Goal: Task Accomplishment & Management: Use online tool/utility

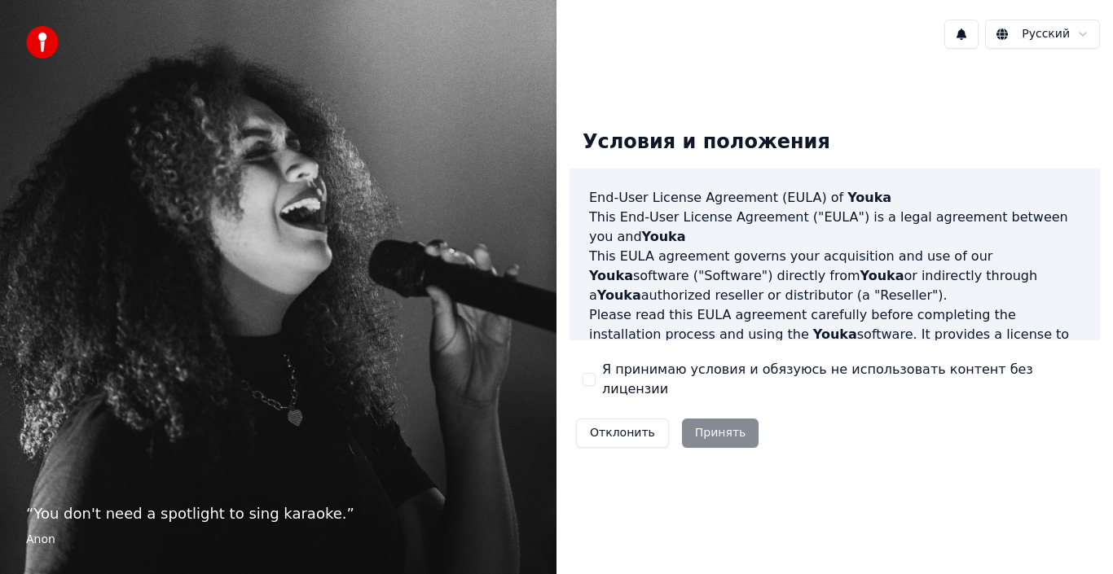
click at [623, 390] on div "Условия и положения End-User License Agreement ([PERSON_NAME]) of Youka This En…" at bounding box center [834, 285] width 530 height 338
click at [625, 387] on label "Я принимаю условия и обязуюсь не использовать контент без лицензии" at bounding box center [844, 379] width 485 height 39
click at [626, 386] on label "Я принимаю условия и обязуюсь не использовать контент без лицензии" at bounding box center [844, 379] width 485 height 39
click at [595, 386] on button "Я принимаю условия и обязуюсь не использовать контент без лицензии" at bounding box center [588, 379] width 13 height 13
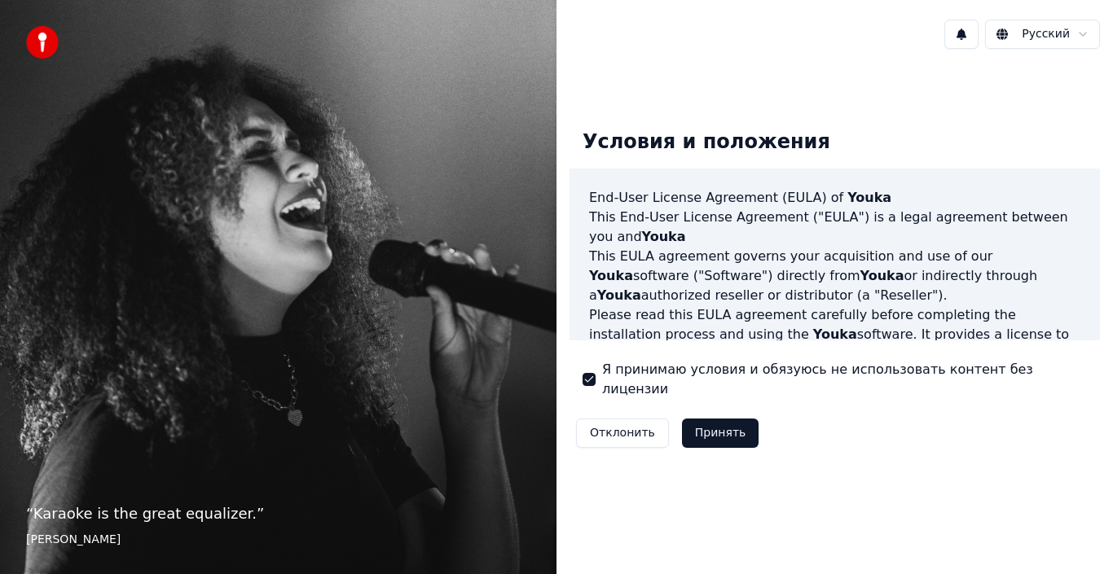
click at [722, 420] on button "Принять" at bounding box center [720, 433] width 77 height 29
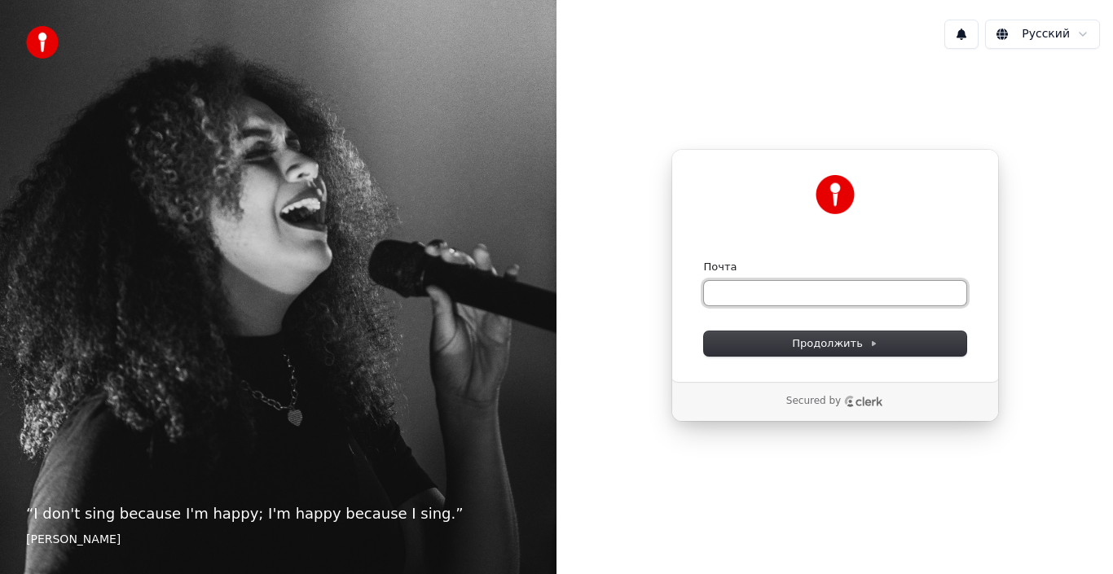
click at [784, 303] on input "Почта" at bounding box center [835, 293] width 262 height 24
click at [704, 260] on button "submit" at bounding box center [704, 260] width 0 height 0
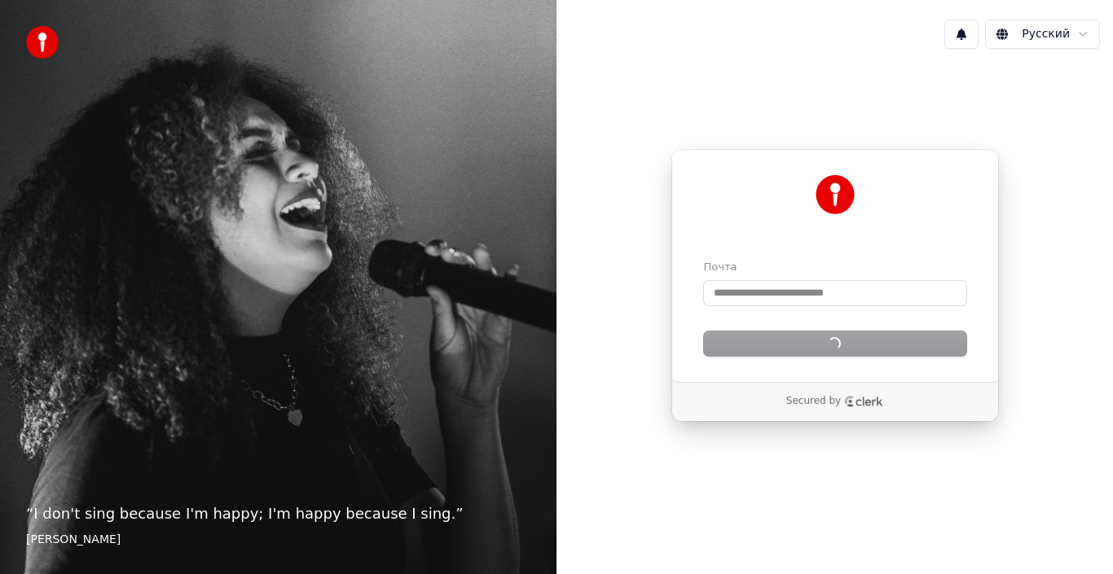
type input "**********"
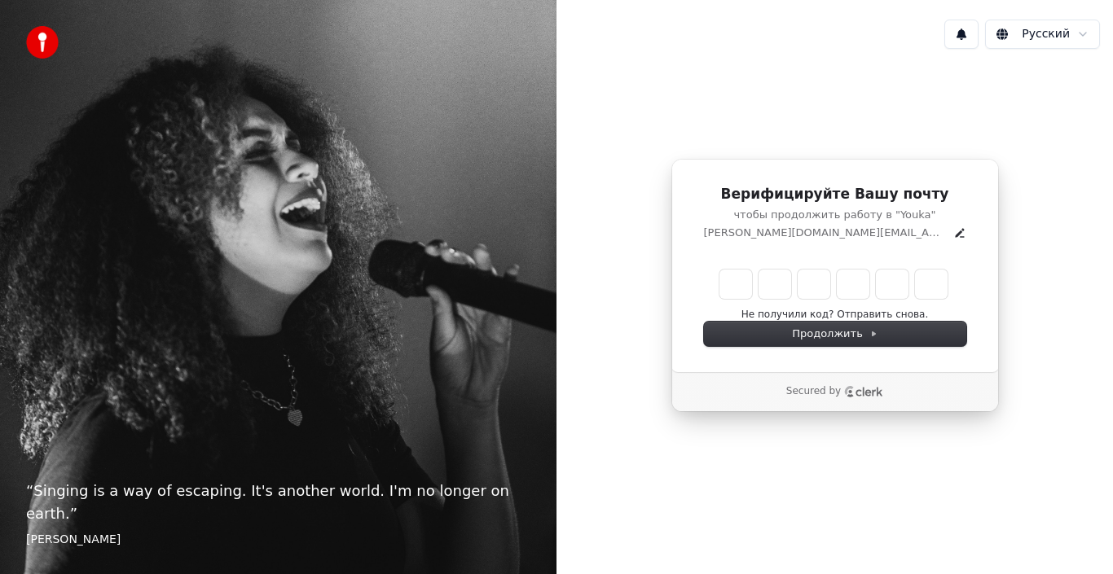
type input "*"
type input "**"
type input "*"
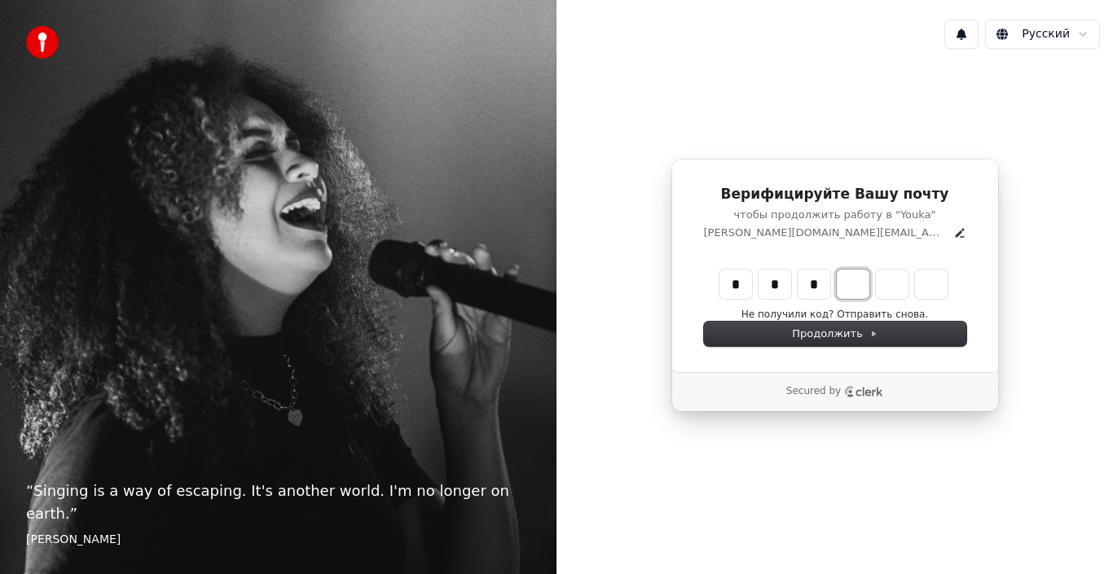
type input "***"
type input "*"
type input "****"
type input "*"
type input "******"
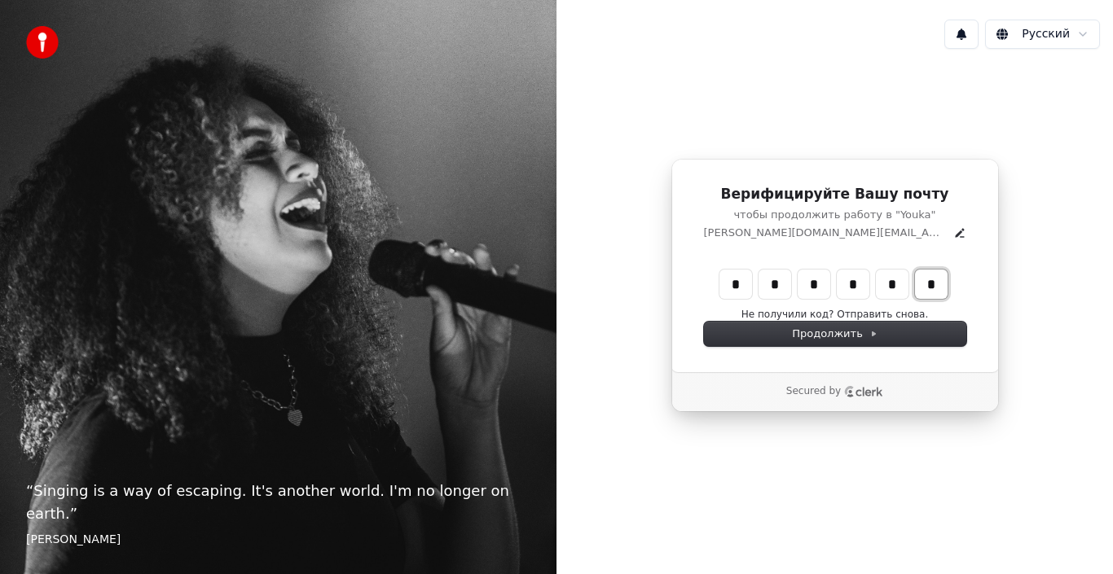
type input "*"
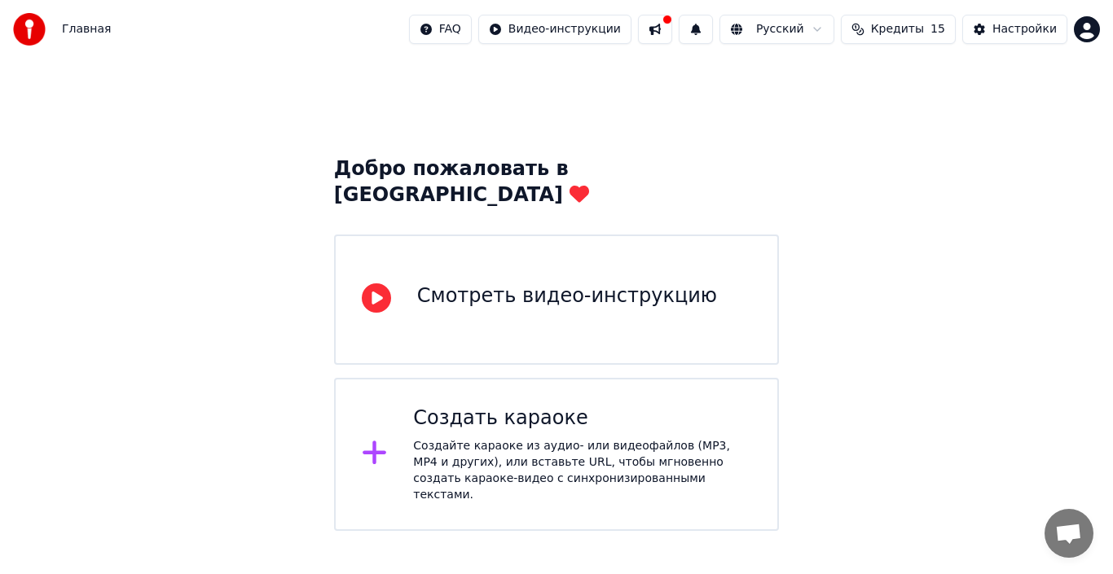
click at [558, 456] on div "Создайте караоке из аудио- или видеофайлов (MP3, MP4 и других), или вставьте UR…" at bounding box center [582, 470] width 338 height 65
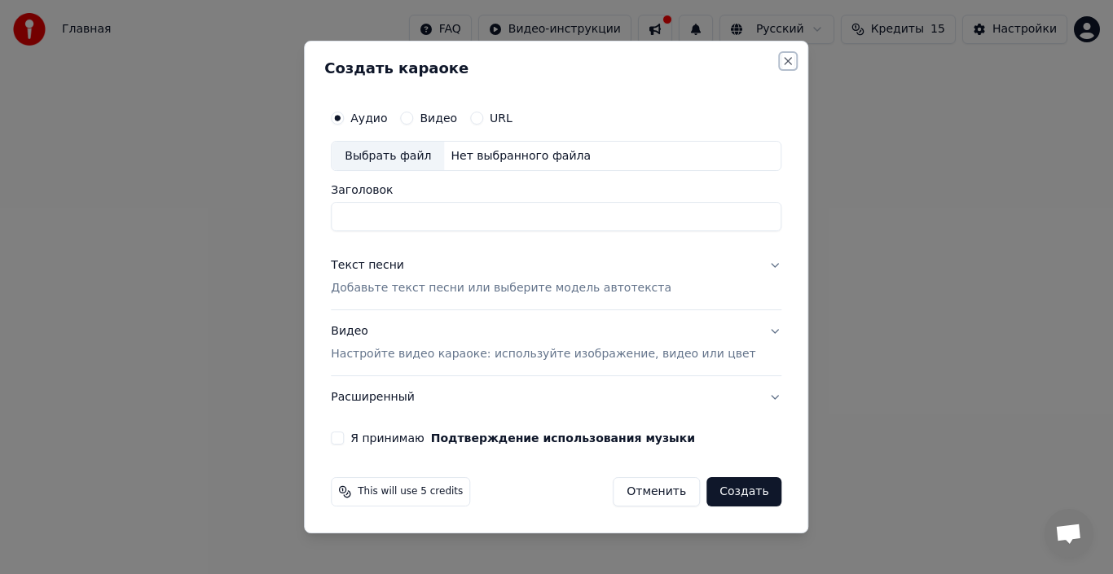
click at [782, 56] on button "Close" at bounding box center [788, 61] width 13 height 13
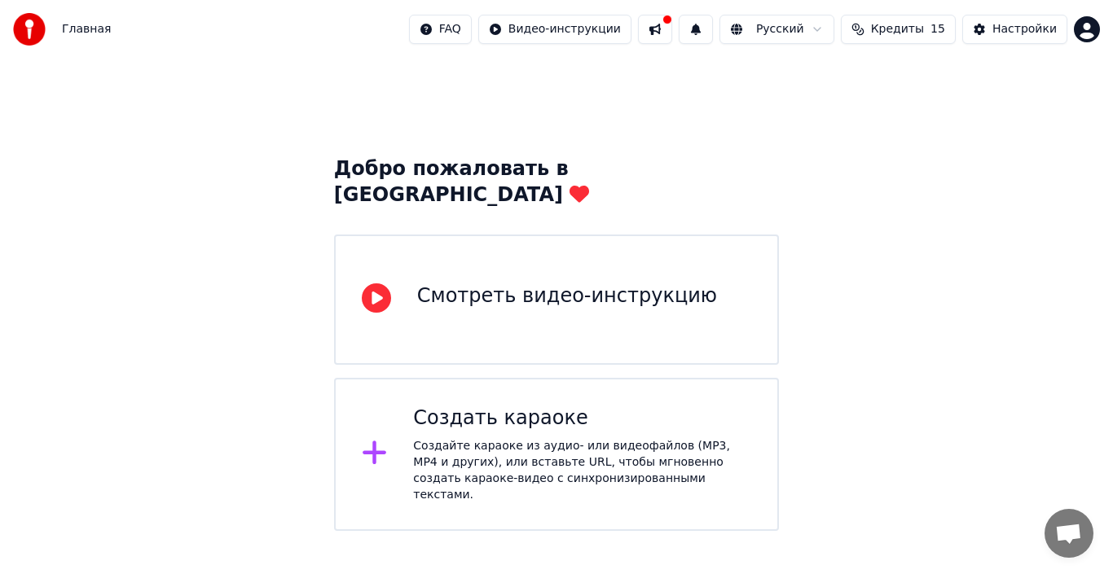
click at [626, 378] on div "Создать караоке Создайте караоке из аудио- или видеофайлов (MP3, MP4 и других),…" at bounding box center [556, 454] width 445 height 153
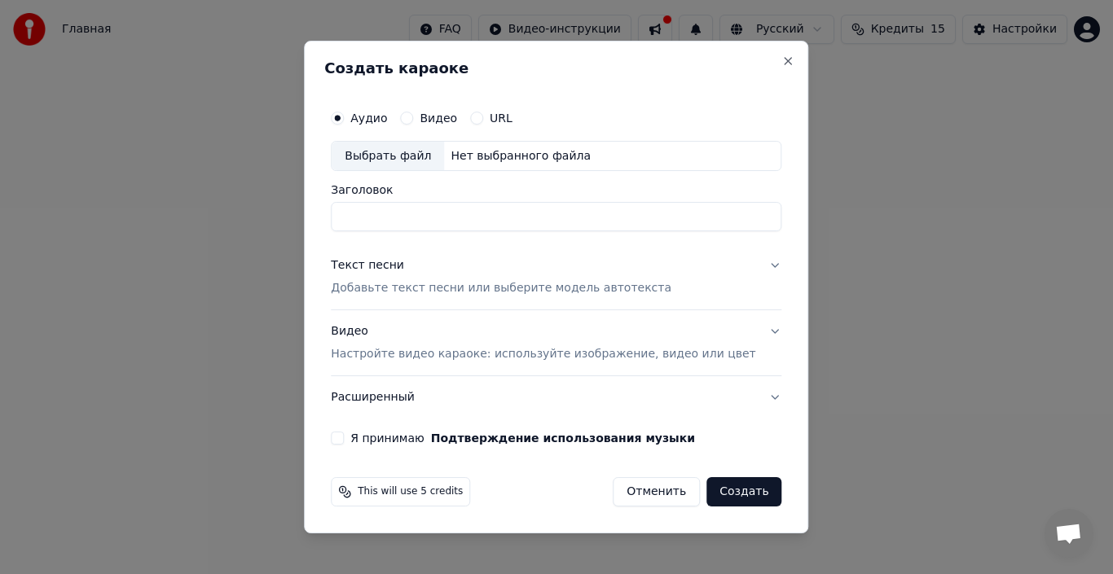
click at [444, 151] on div "Выбрать файл" at bounding box center [387, 156] width 112 height 29
type input "**********"
click at [454, 285] on p "Добавьте текст песни или выберите модель автотекста" at bounding box center [501, 289] width 340 height 16
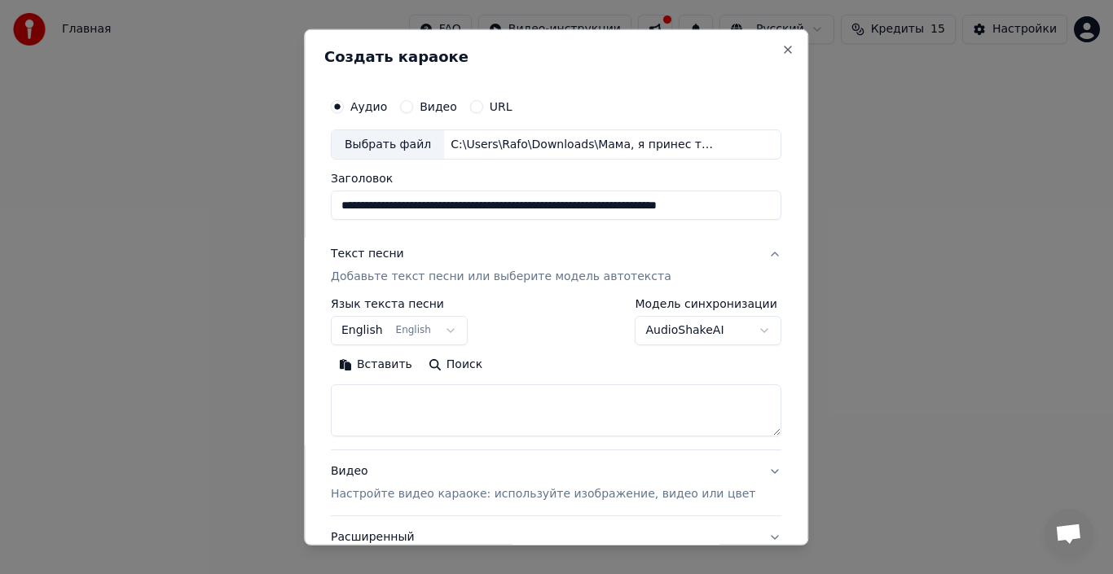
click at [446, 415] on textarea at bounding box center [556, 410] width 450 height 52
paste textarea "**********"
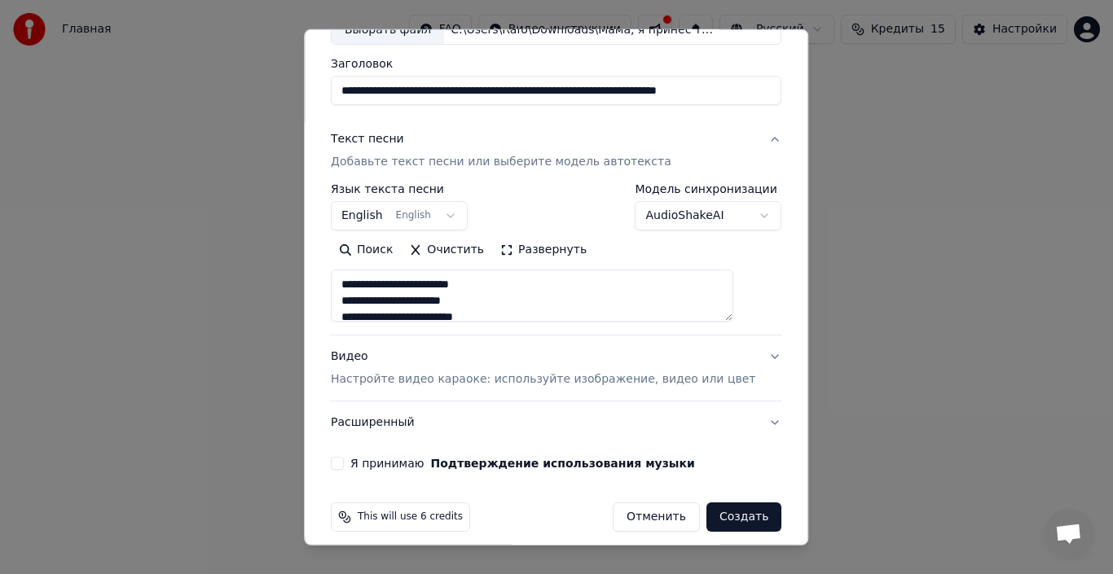
scroll to position [128, 0]
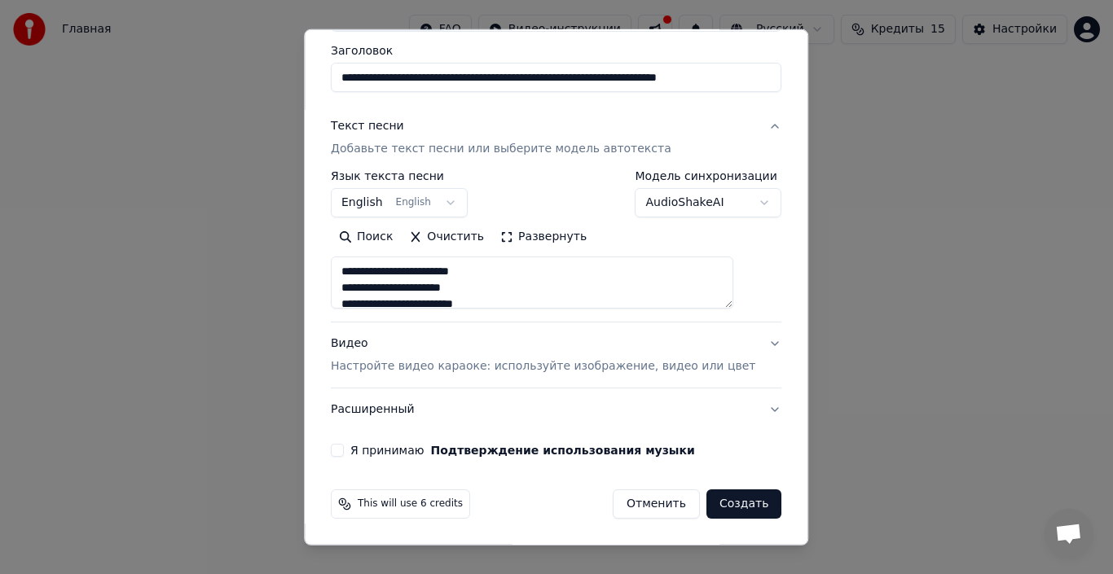
type textarea "**********"
click at [546, 235] on button "Развернуть" at bounding box center [543, 237] width 103 height 26
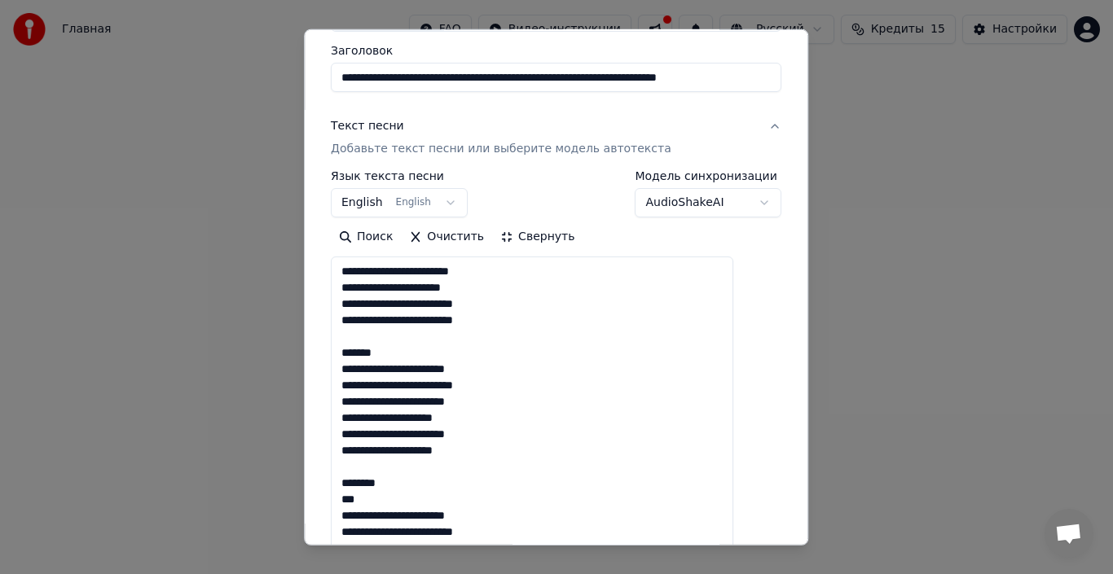
scroll to position [2, 0]
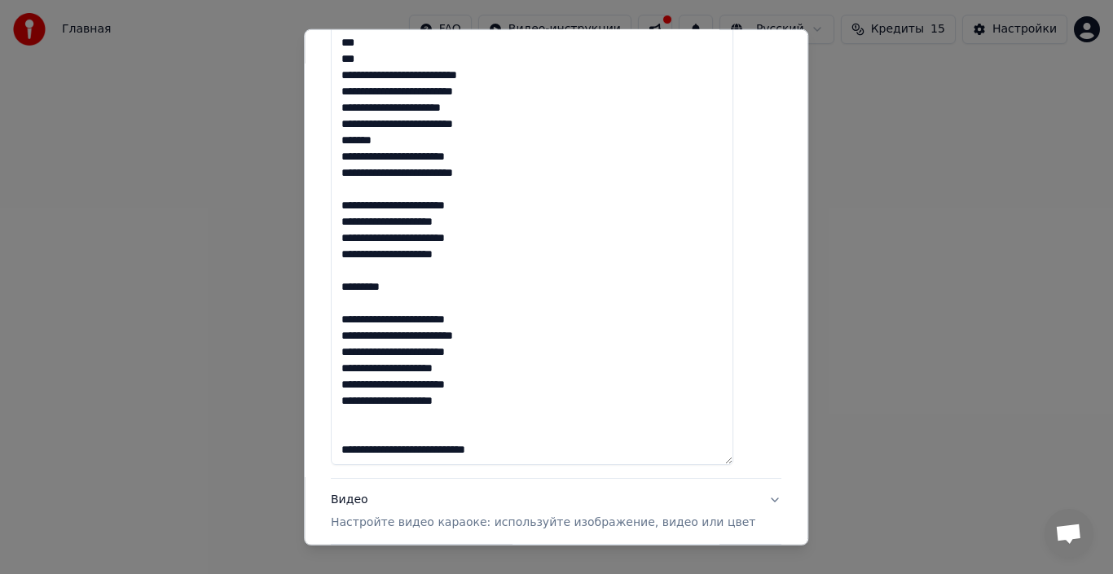
scroll to position [951, 0]
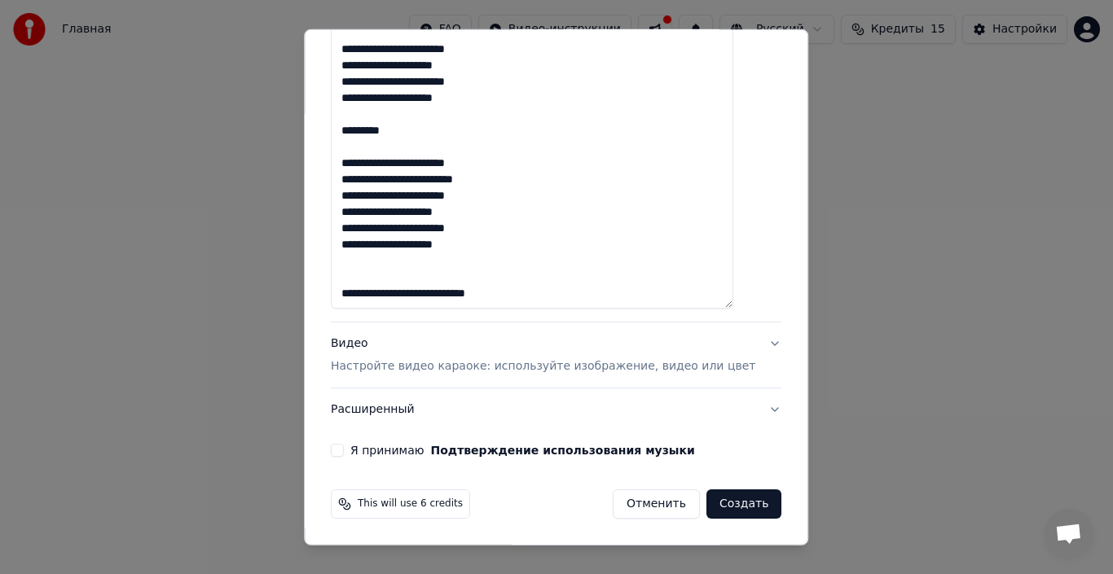
click at [436, 370] on p "Настройте видео караоке: используйте изображение, видео или цвет" at bounding box center [543, 366] width 424 height 16
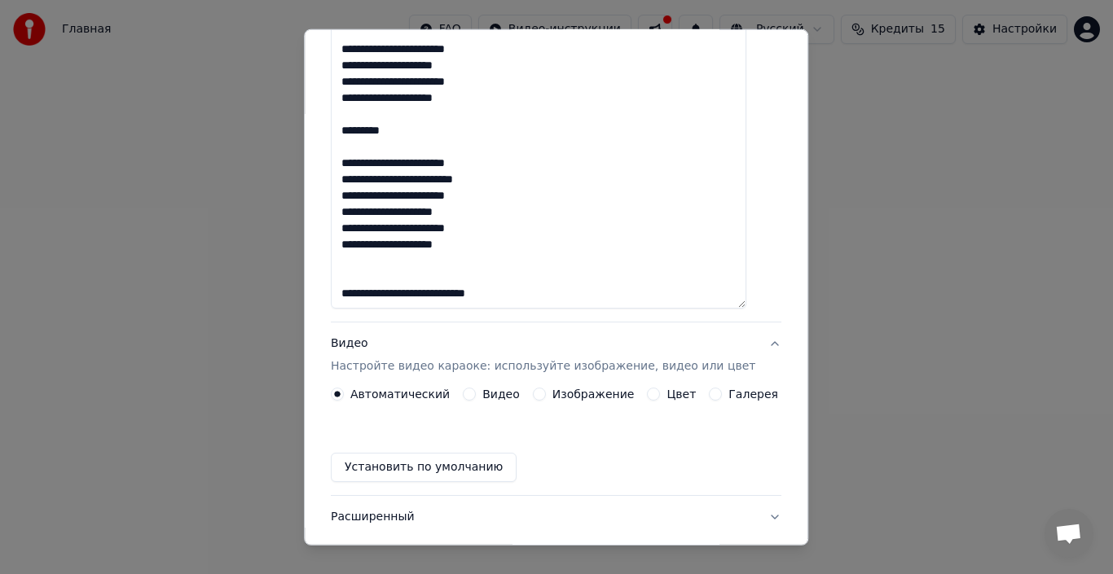
scroll to position [84, 0]
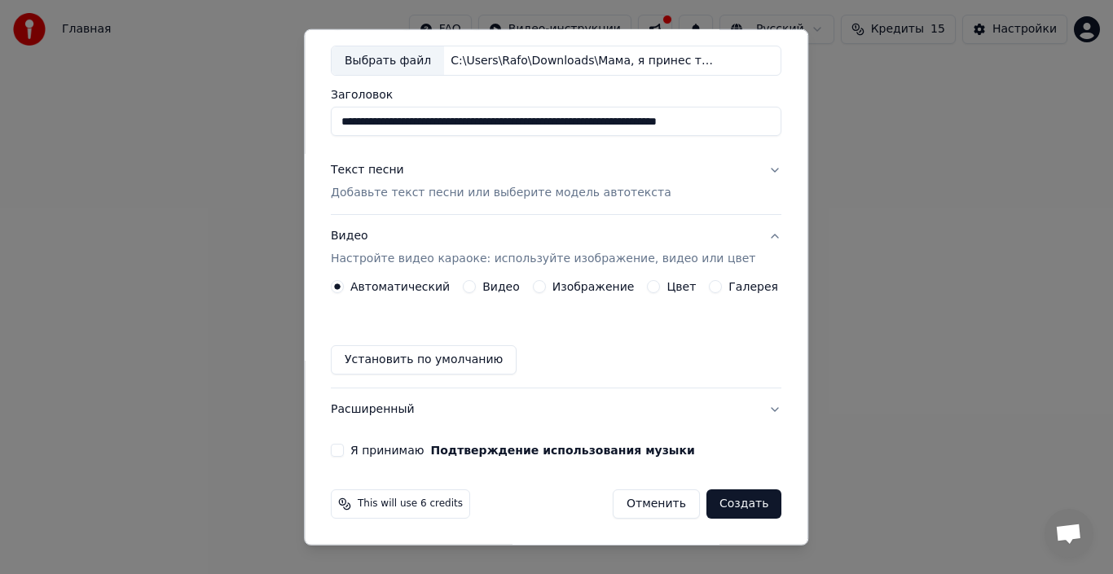
click at [624, 231] on div "Видео Настройте видео караоке: используйте изображение, видео или цвет" at bounding box center [543, 247] width 424 height 39
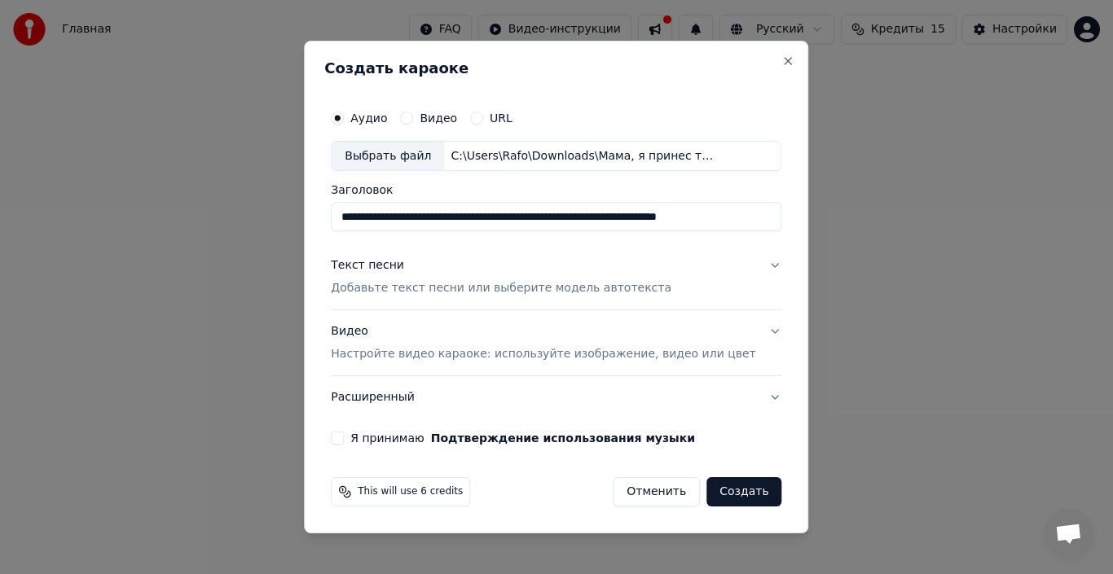
scroll to position [0, 0]
click at [731, 338] on div "Видео Настройте видео караоке: используйте изображение, видео или цвет" at bounding box center [543, 343] width 424 height 39
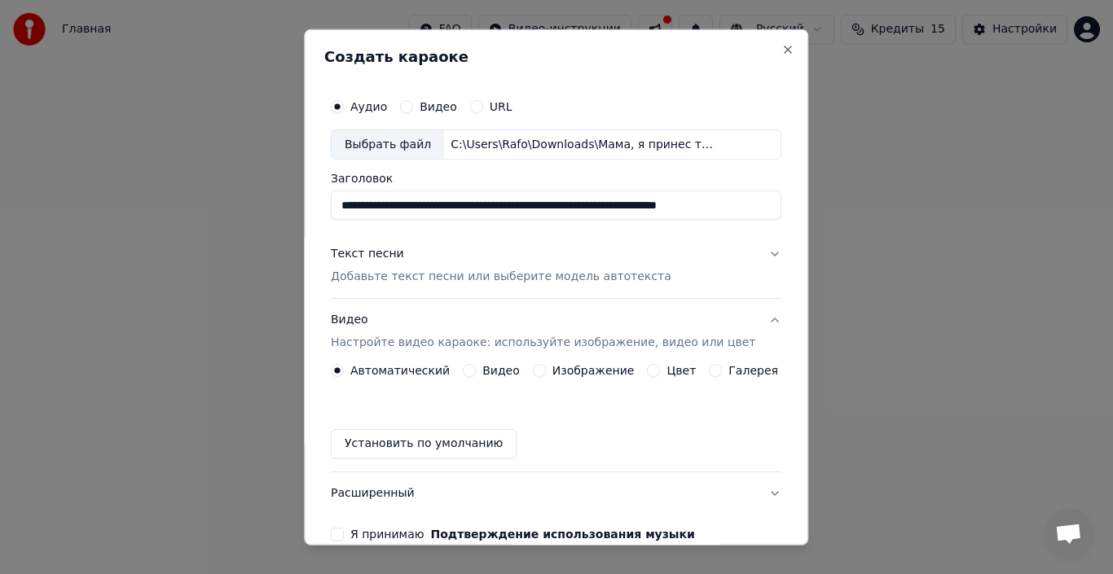
click at [428, 375] on label "Автоматический" at bounding box center [399, 370] width 99 height 11
click at [344, 375] on button "Автоматический" at bounding box center [337, 370] width 13 height 13
click at [542, 375] on div "Изображение" at bounding box center [584, 370] width 102 height 13
click at [533, 374] on button "Изображение" at bounding box center [539, 370] width 13 height 13
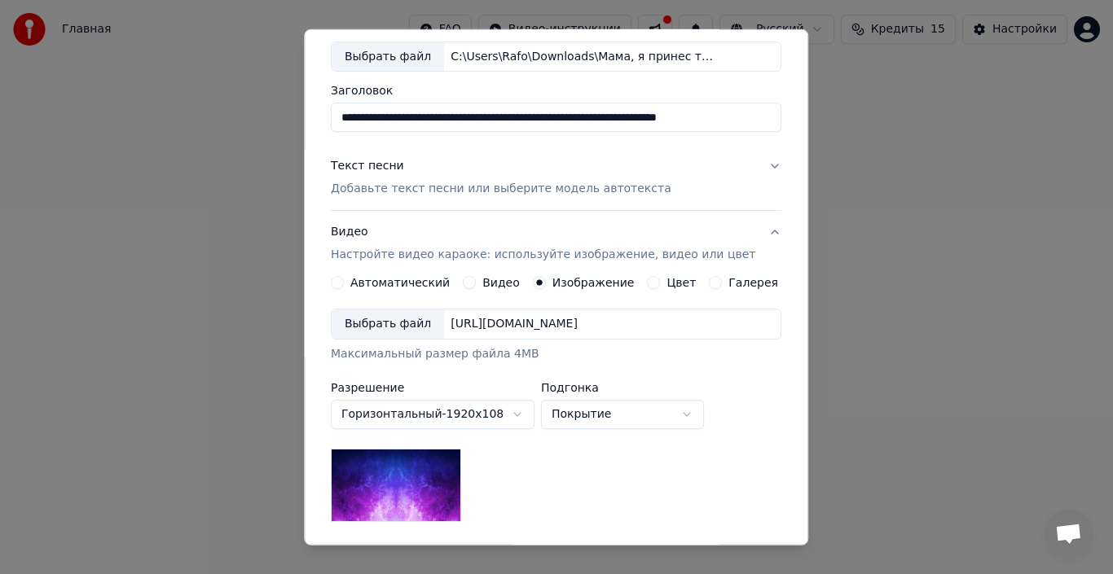
scroll to position [163, 0]
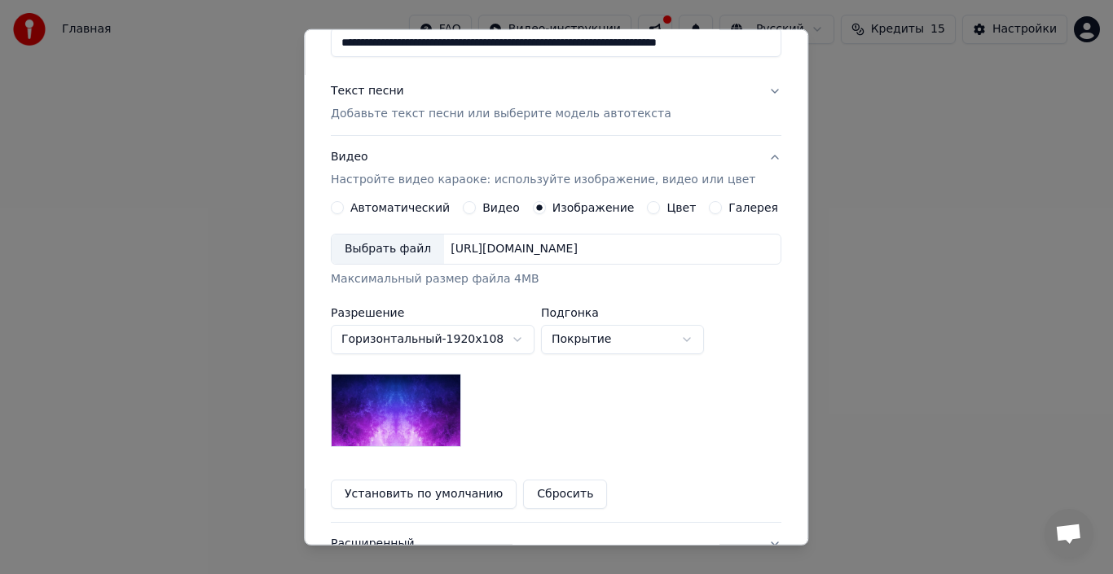
click at [459, 402] on img at bounding box center [396, 410] width 130 height 73
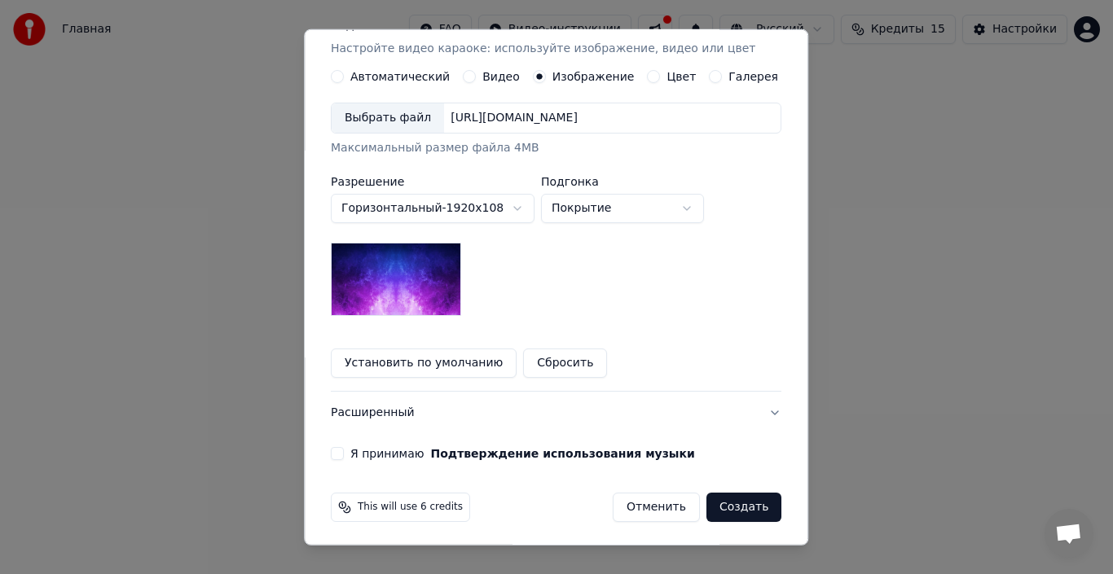
scroll to position [297, 0]
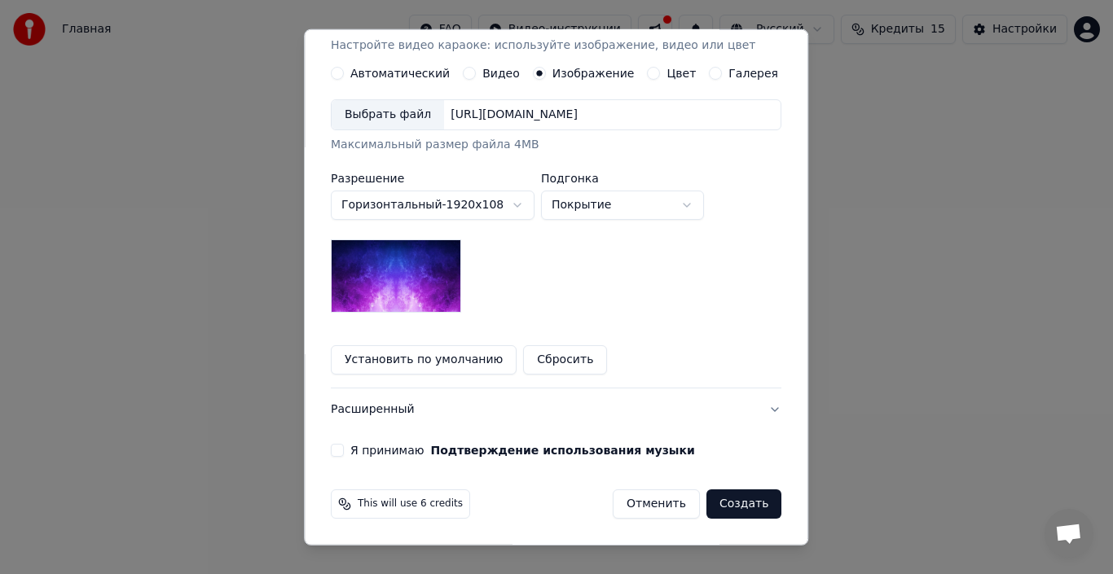
click at [355, 261] on img at bounding box center [396, 275] width 130 height 73
click at [476, 210] on body "**********" at bounding box center [556, 265] width 1113 height 531
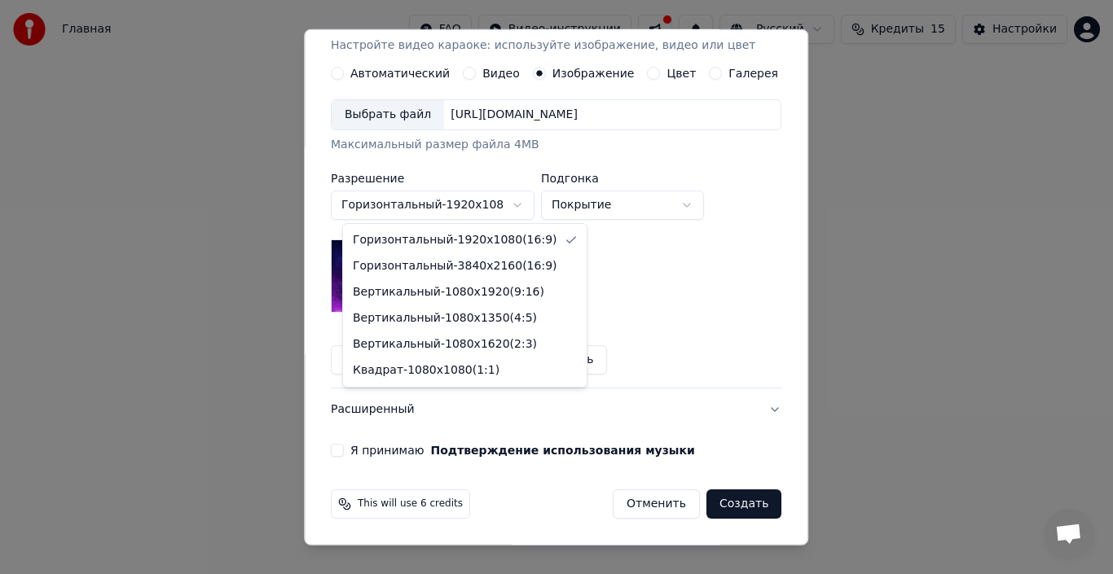
click at [476, 206] on body "**********" at bounding box center [556, 265] width 1113 height 531
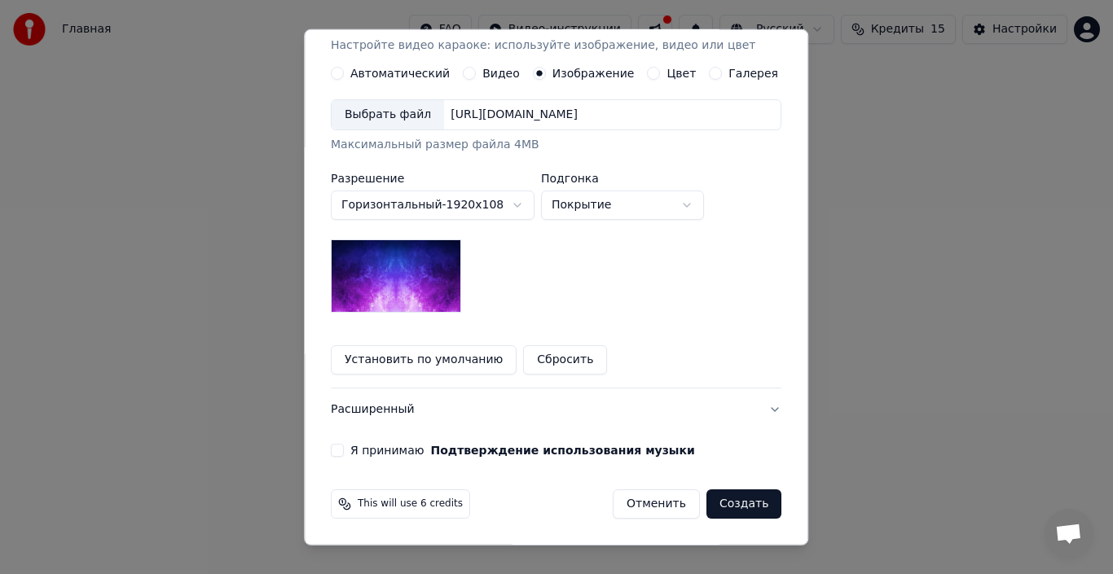
click at [565, 188] on div "**********" at bounding box center [622, 196] width 163 height 47
click at [576, 203] on body "**********" at bounding box center [556, 265] width 1113 height 531
click at [486, 76] on label "Видео" at bounding box center [500, 73] width 37 height 11
click at [476, 76] on button "Видео" at bounding box center [469, 73] width 13 height 13
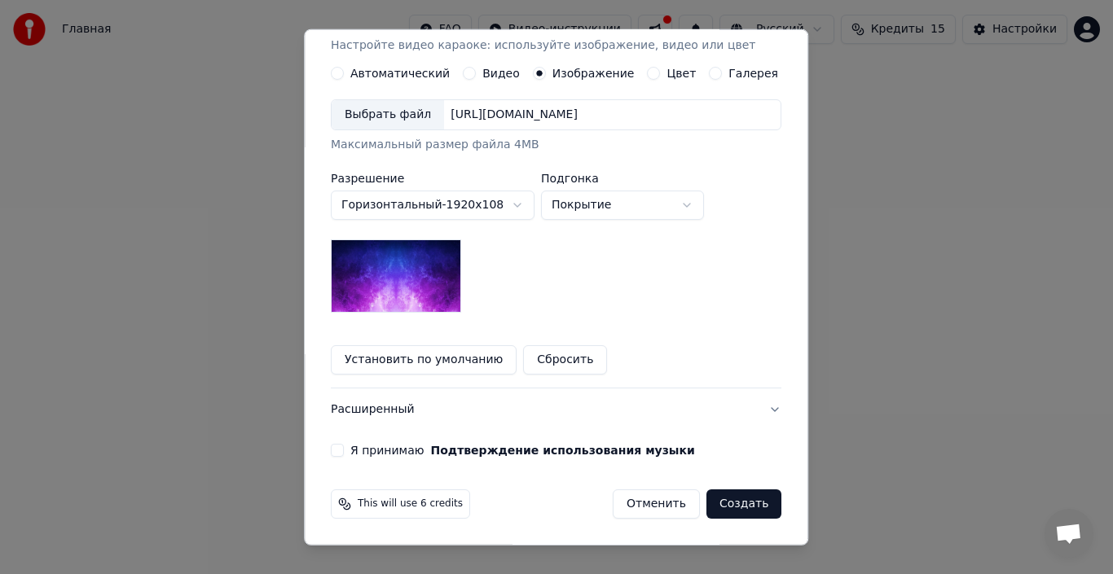
scroll to position [182, 0]
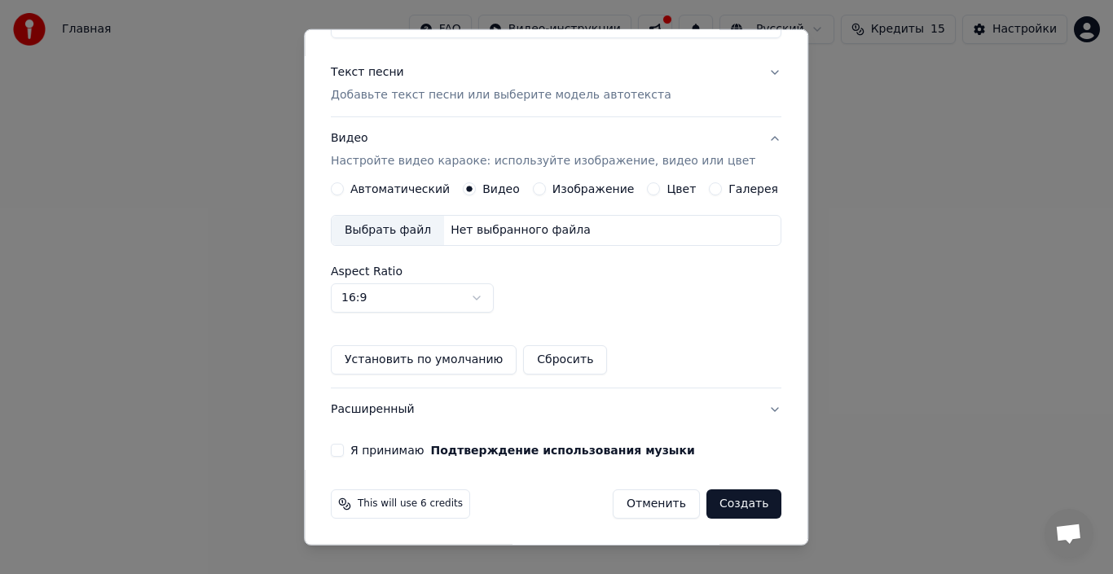
click at [542, 191] on div "Изображение" at bounding box center [584, 188] width 102 height 13
click at [536, 186] on button "Изображение" at bounding box center [539, 188] width 13 height 13
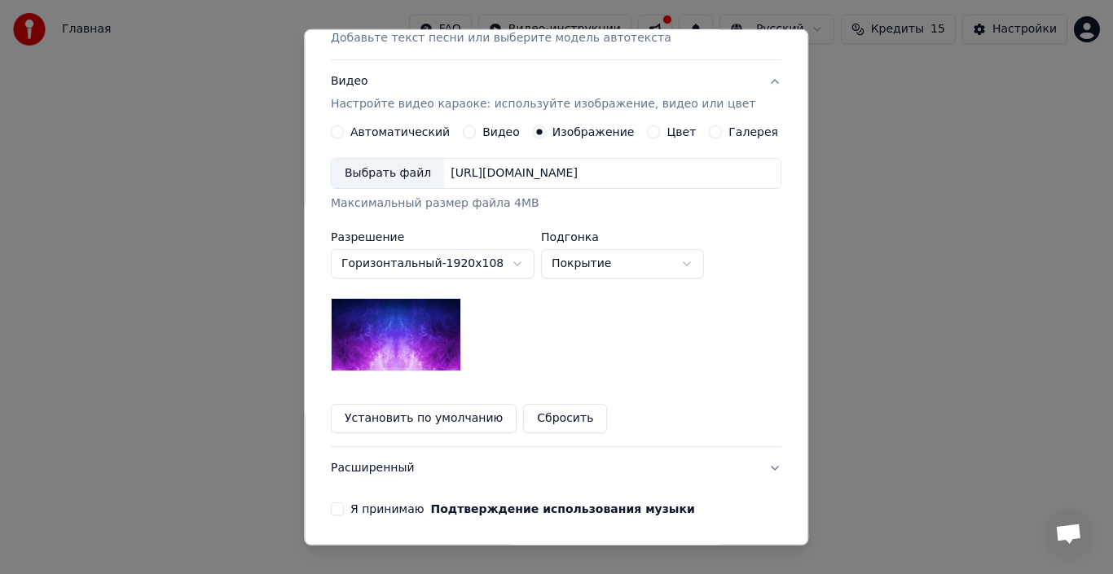
scroll to position [297, 0]
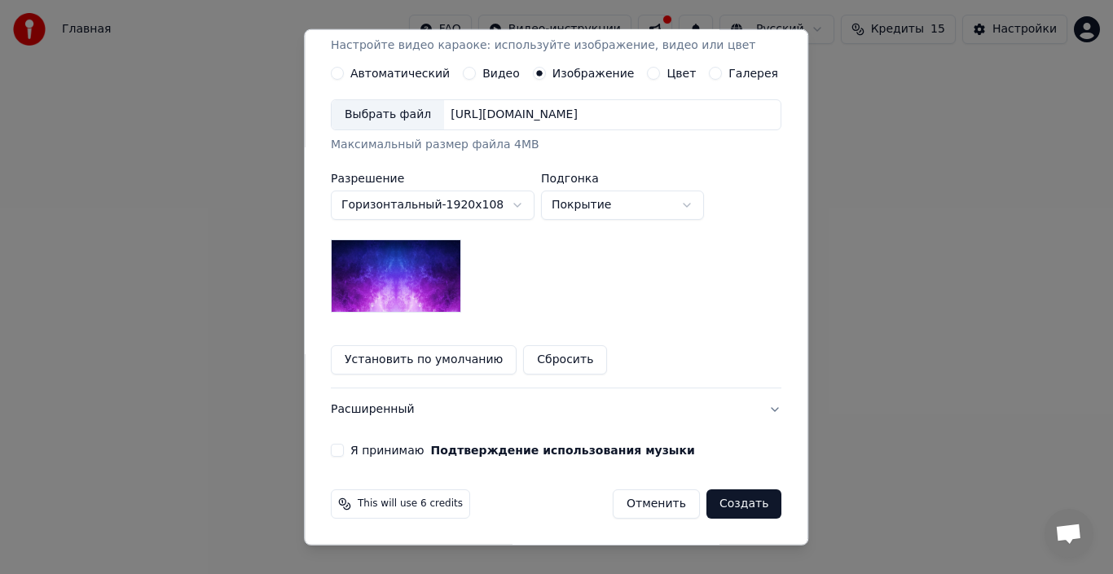
click at [441, 285] on img at bounding box center [396, 275] width 130 height 73
click at [380, 456] on label "Я принимаю Подтверждение использования музыки" at bounding box center [522, 450] width 345 height 11
click at [344, 456] on button "Я принимаю Подтверждение использования музыки" at bounding box center [337, 450] width 13 height 13
click at [377, 258] on img at bounding box center [396, 275] width 130 height 73
click at [530, 358] on button "Сбросить" at bounding box center [566, 359] width 84 height 29
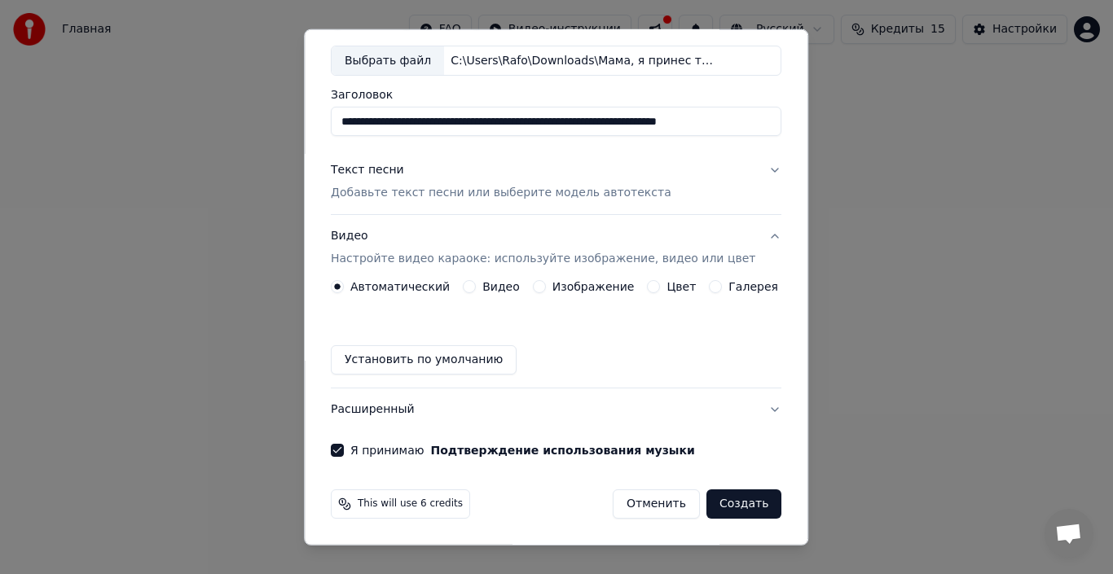
scroll to position [84, 0]
click at [492, 367] on button "Установить по умолчанию" at bounding box center [424, 359] width 186 height 29
click at [574, 288] on label "Изображение" at bounding box center [593, 286] width 82 height 11
click at [546, 288] on button "Изображение" at bounding box center [539, 286] width 13 height 13
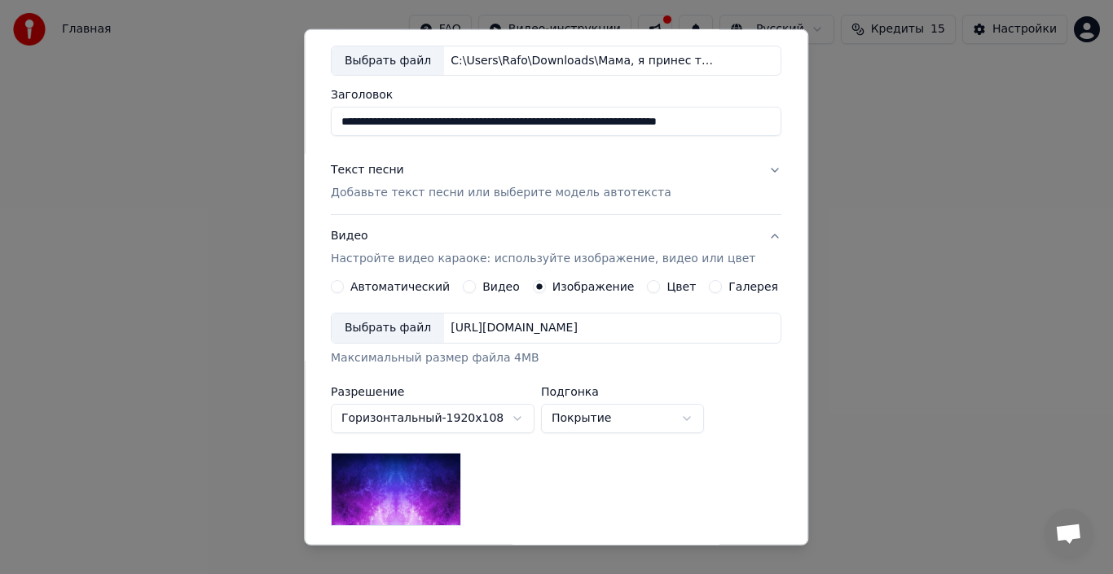
scroll to position [165, 0]
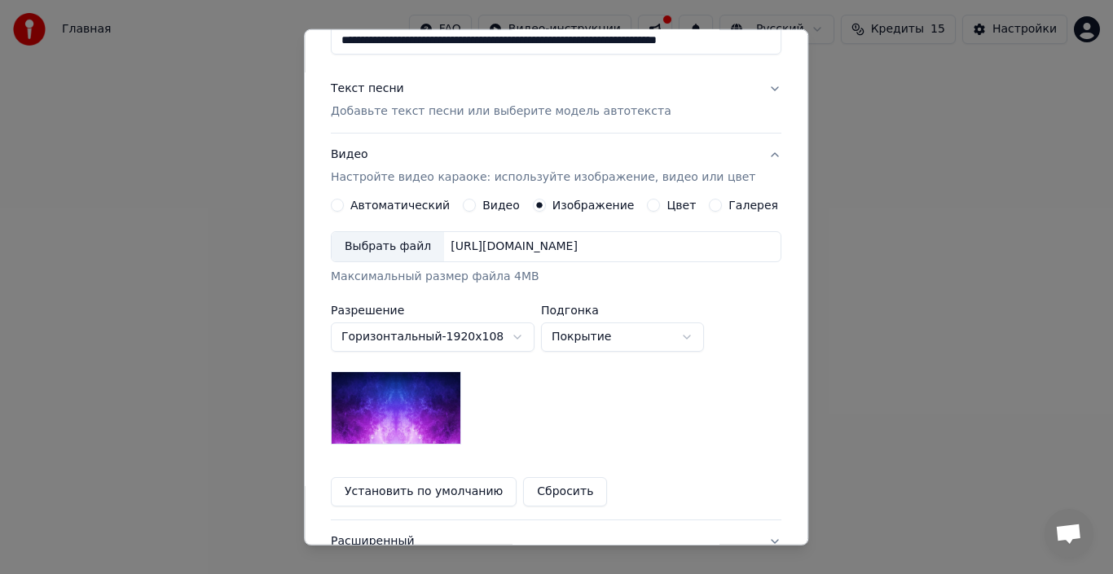
click at [387, 250] on div "Выбрать файл" at bounding box center [387, 246] width 112 height 29
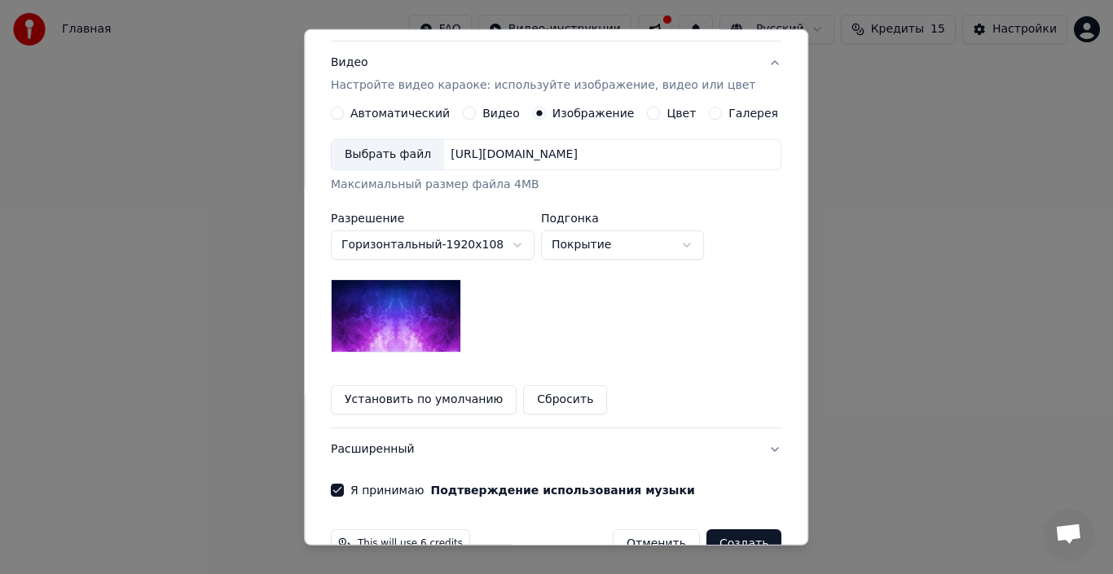
scroll to position [297, 0]
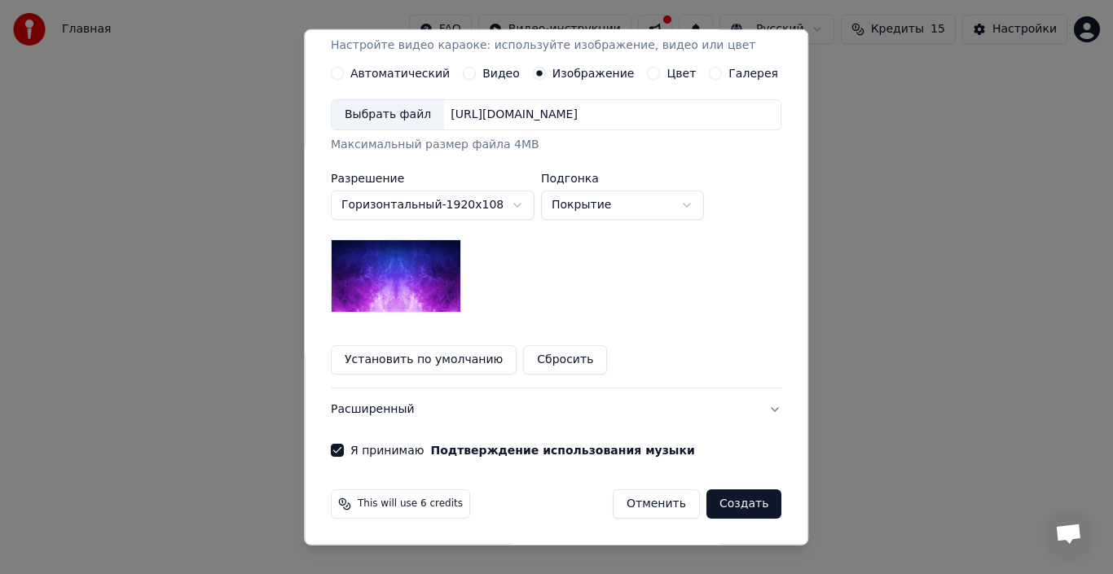
click at [431, 274] on img at bounding box center [396, 275] width 130 height 73
click at [753, 503] on button "Создать" at bounding box center [743, 503] width 75 height 29
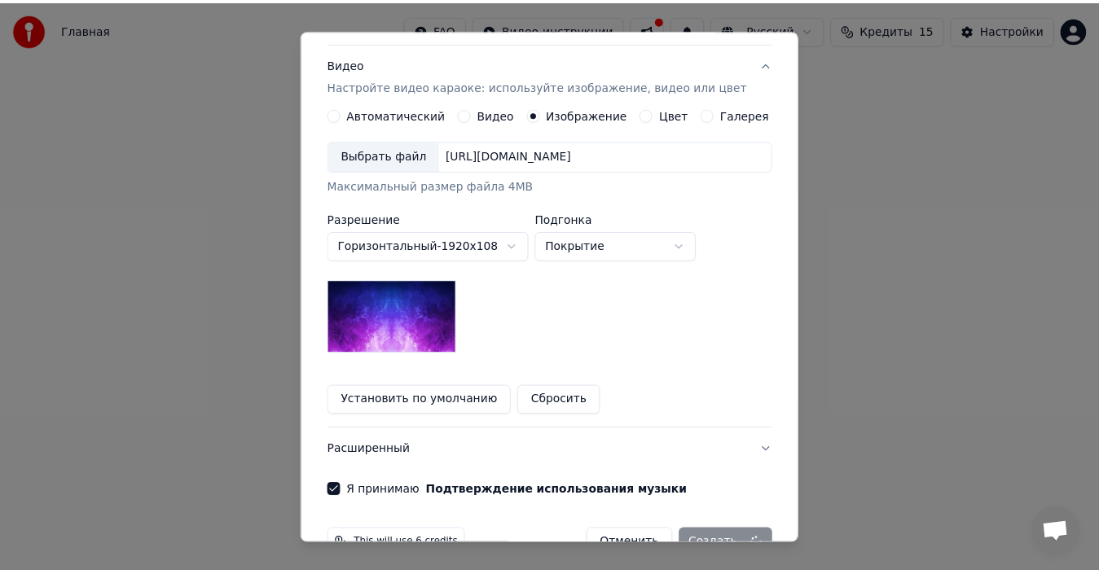
scroll to position [216, 0]
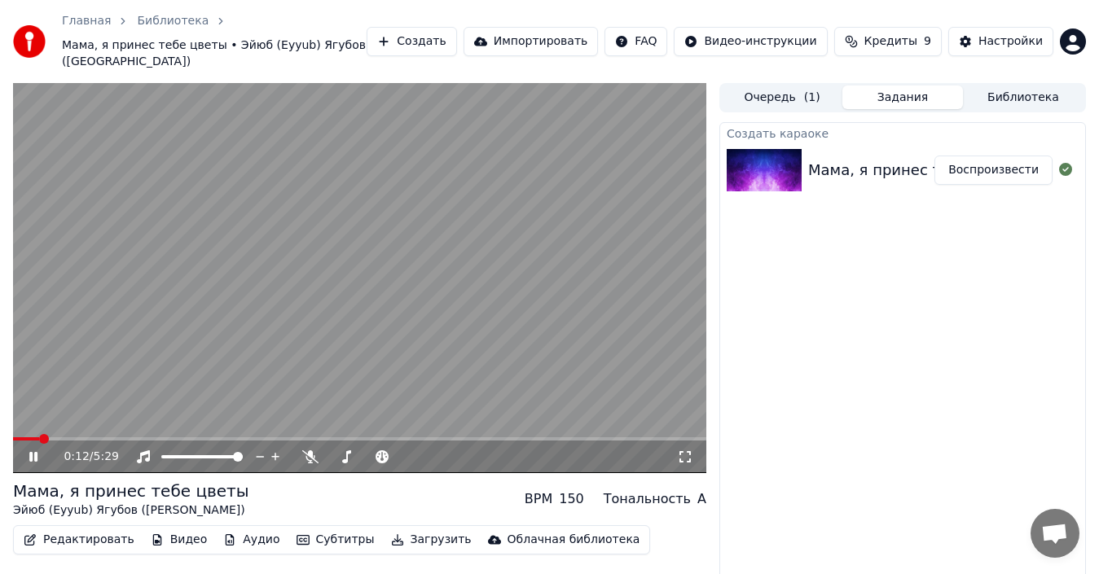
click at [69, 415] on video at bounding box center [359, 278] width 693 height 390
click at [78, 416] on video at bounding box center [359, 278] width 693 height 390
click at [82, 441] on div "0:12 / 5:29" at bounding box center [359, 457] width 693 height 33
click at [84, 437] on span at bounding box center [359, 438] width 693 height 3
click at [99, 441] on div "0:34 / 5:29" at bounding box center [359, 457] width 693 height 33
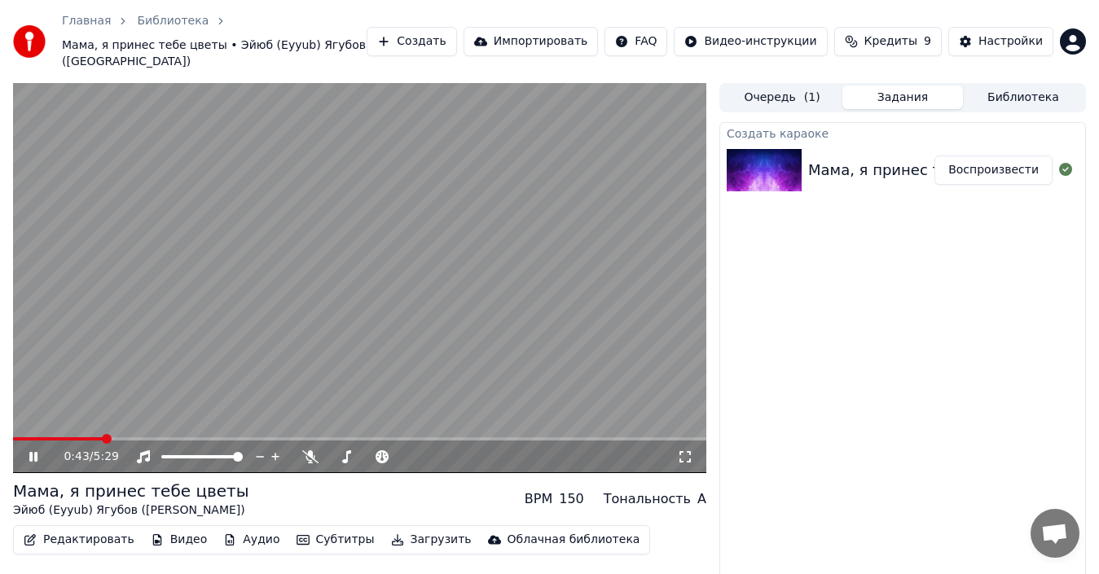
click at [104, 437] on span at bounding box center [359, 438] width 693 height 3
click at [805, 90] on span "( 1 )" at bounding box center [812, 98] width 16 height 16
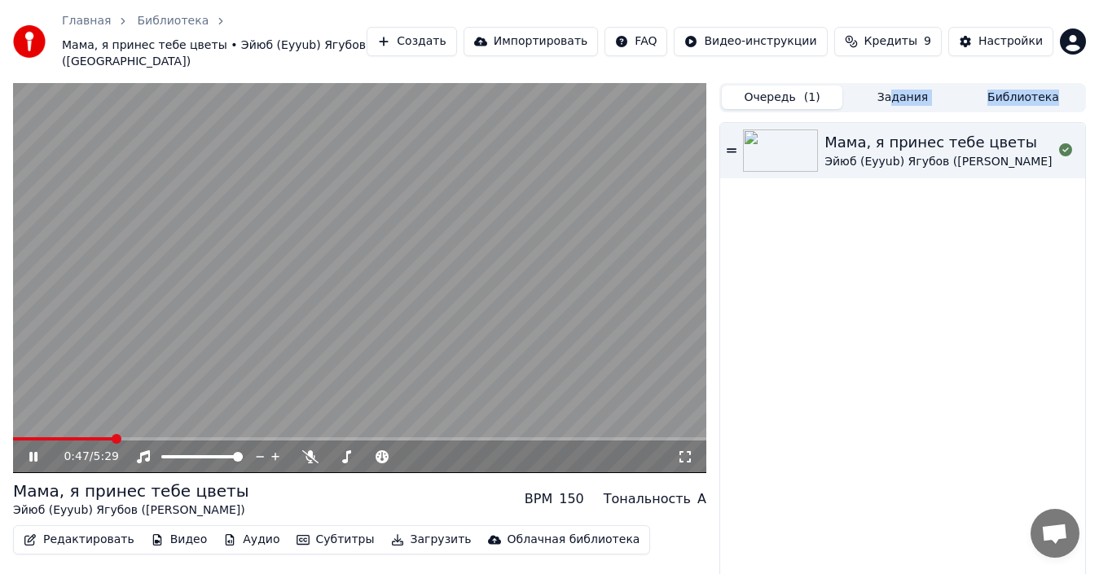
click at [894, 107] on div "Очередь ( 1 ) Задания Библиотека Мама, я принес тебе цветы Эйюб (Eyyub) Ягубов …" at bounding box center [902, 346] width 367 height 527
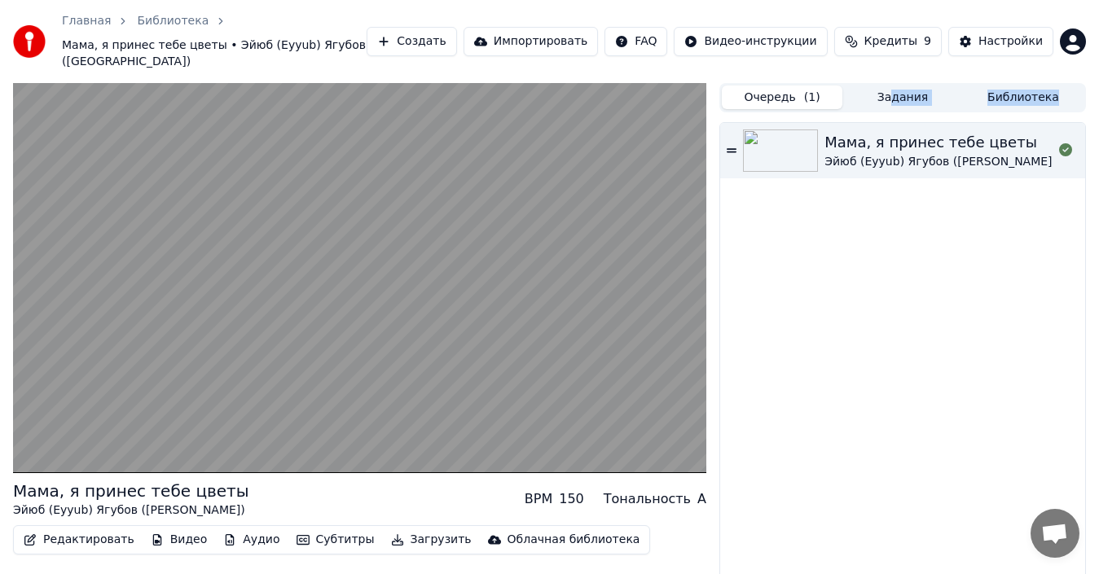
click at [916, 90] on button "Задания" at bounding box center [902, 98] width 121 height 24
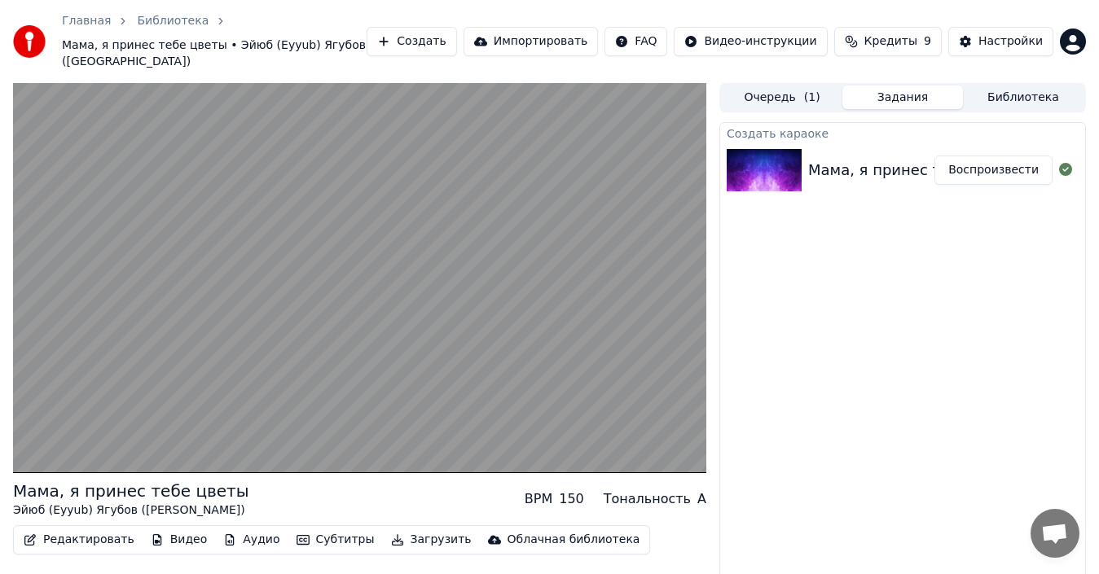
click at [889, 292] on div "Создать караоке Мама, я принес тебе цветы - Эйюб (Eyyub) Ягубов (Yaqubov) - [DO…" at bounding box center [902, 366] width 367 height 488
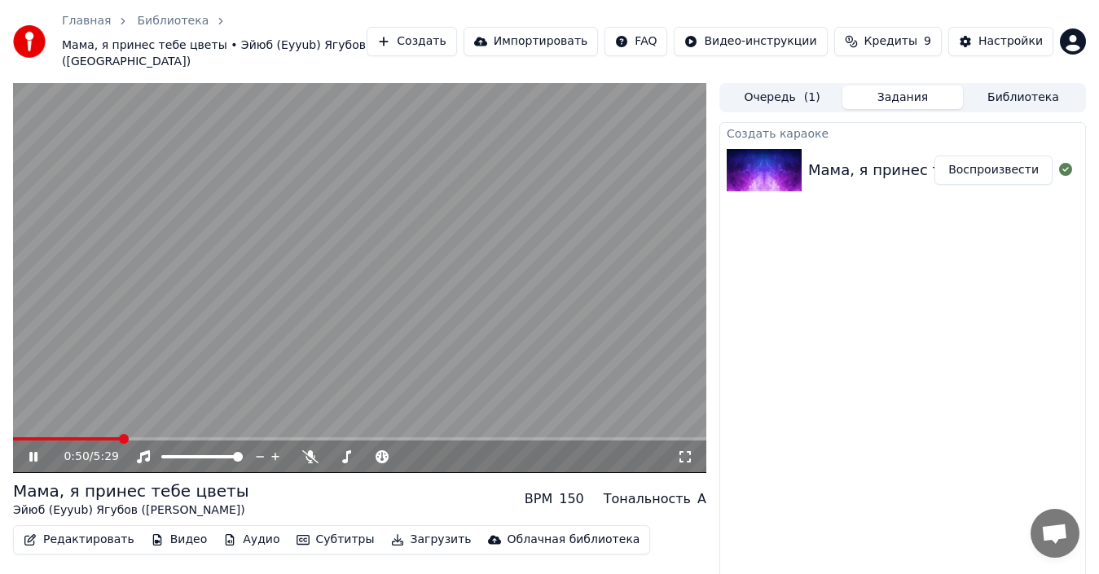
click at [408, 450] on div "0:50 / 5:29" at bounding box center [359, 457] width 693 height 33
click at [160, 418] on video at bounding box center [359, 278] width 693 height 390
click at [275, 362] on video at bounding box center [359, 278] width 693 height 390
click at [681, 451] on icon at bounding box center [684, 456] width 11 height 11
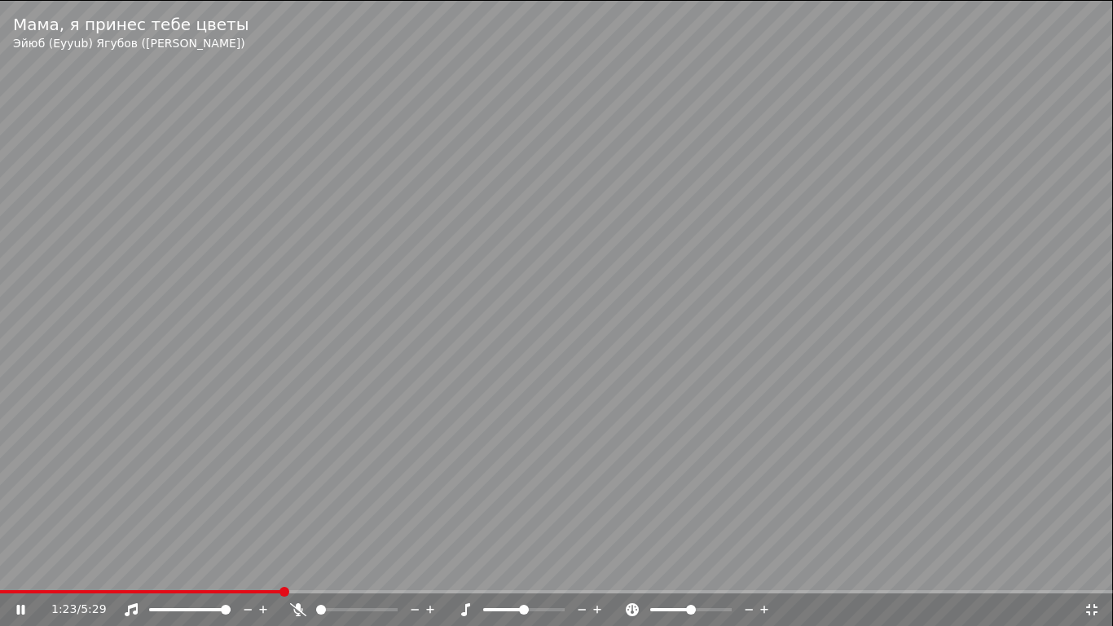
drag, startPoint x: 685, startPoint y: 612, endPoint x: 713, endPoint y: 612, distance: 27.7
click at [713, 573] on div at bounding box center [705, 609] width 131 height 16
click at [731, 573] on span at bounding box center [690, 609] width 81 height 3
click at [1091, 573] on icon at bounding box center [1091, 609] width 16 height 13
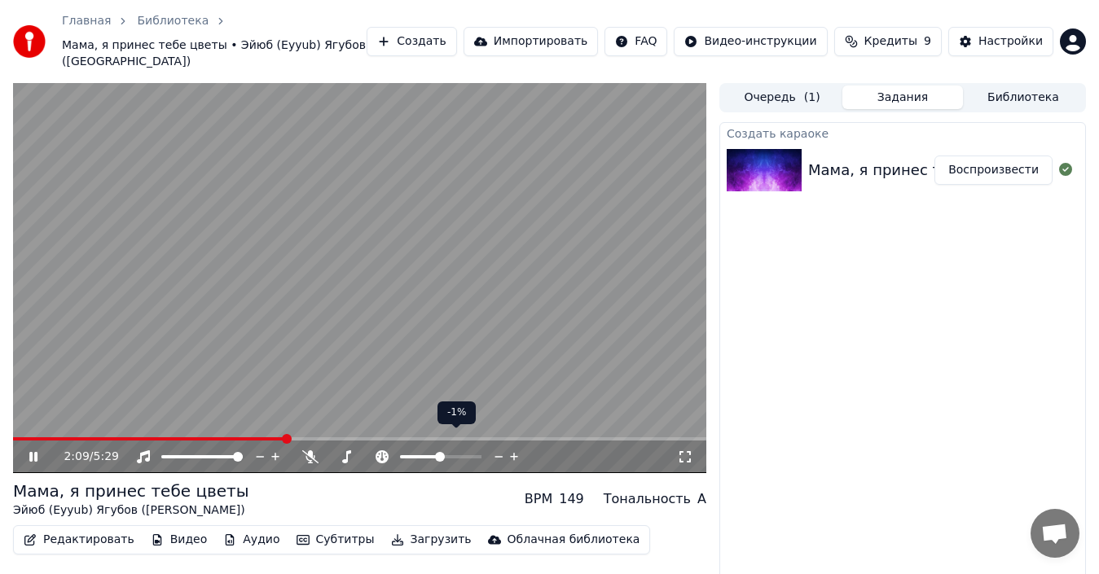
click at [427, 449] on div at bounding box center [455, 457] width 131 height 16
click at [426, 449] on div at bounding box center [455, 457] width 131 height 16
click at [421, 455] on span at bounding box center [420, 456] width 40 height 3
